Goal: Find specific page/section: Find specific page/section

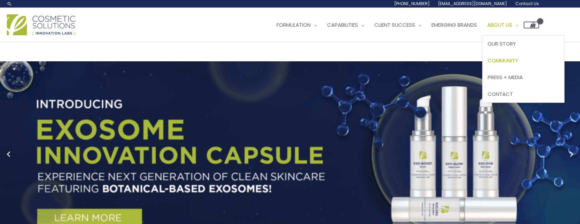
click at [305, 64] on span "Community" at bounding box center [502, 60] width 30 height 7
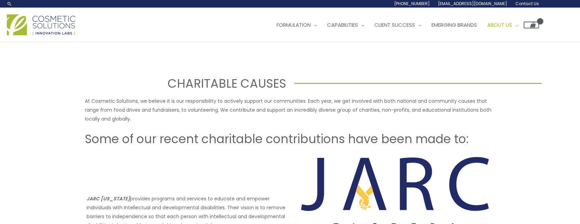
click at [0, 0] on span "Contact Us" at bounding box center [0, 0] width 0 height 0
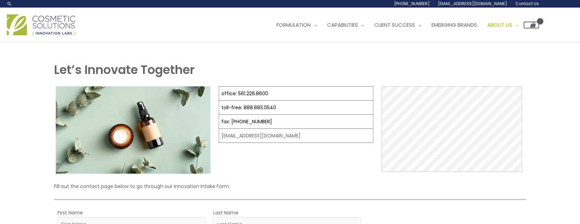
click at [107, 37] on div "Main Menu Formulation Menu Toggle Research and Innovation Market Ready Formulas…" at bounding box center [273, 25] width 532 height 24
